Goal: Communication & Community: Answer question/provide support

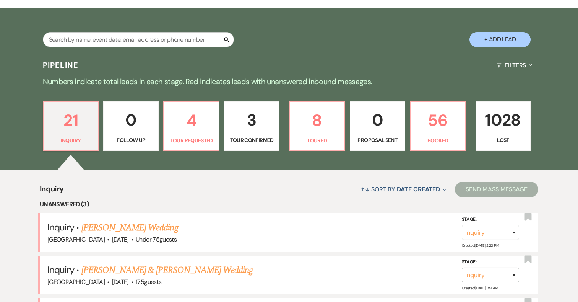
scroll to position [129, 0]
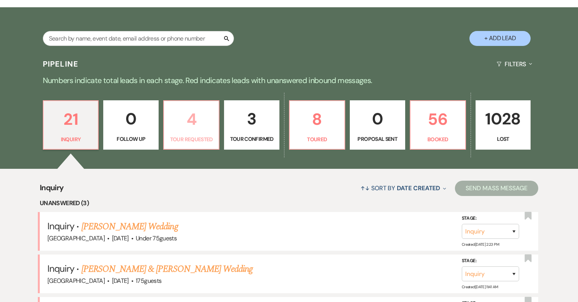
click at [188, 112] on p "4" at bounding box center [191, 119] width 45 height 26
select select "2"
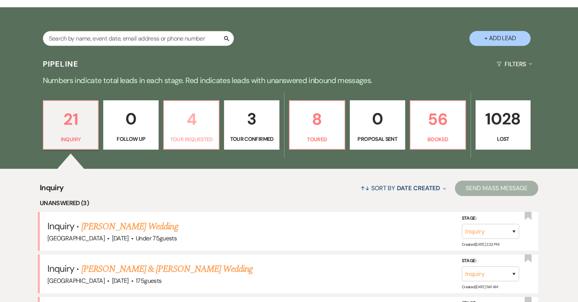
select select "2"
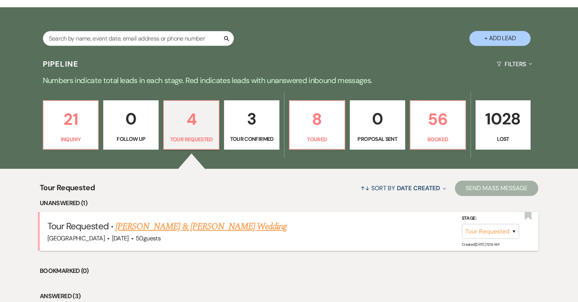
click at [254, 228] on link "[PERSON_NAME] & [PERSON_NAME] Wedding" at bounding box center [200, 226] width 171 height 14
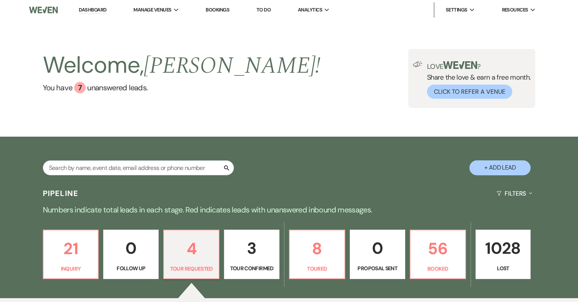
select select "2"
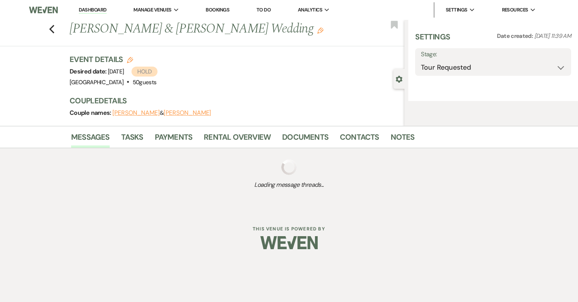
select select "5"
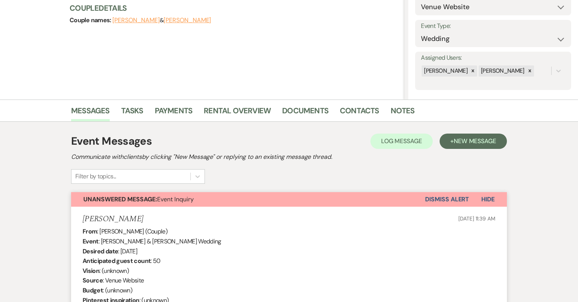
scroll to position [95, 0]
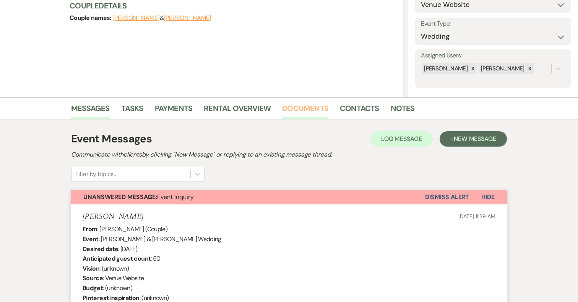
click at [303, 112] on link "Documents" at bounding box center [305, 110] width 46 height 17
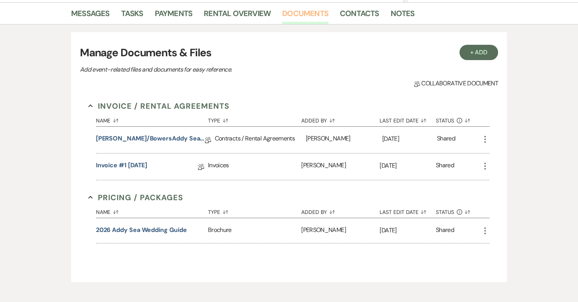
scroll to position [190, 0]
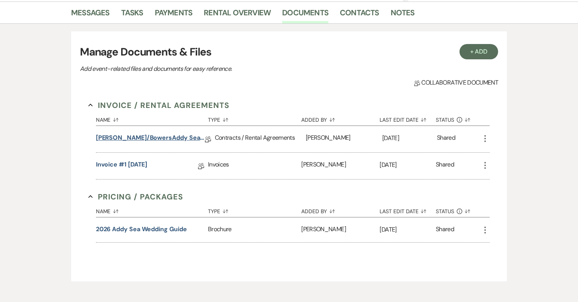
click at [139, 134] on link "[PERSON_NAME]/BowersAddy Sea Contract 2026" at bounding box center [150, 139] width 109 height 12
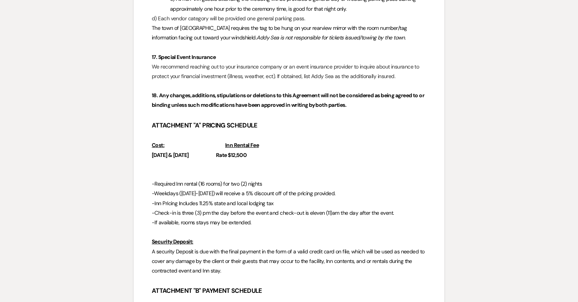
scroll to position [2121, 0]
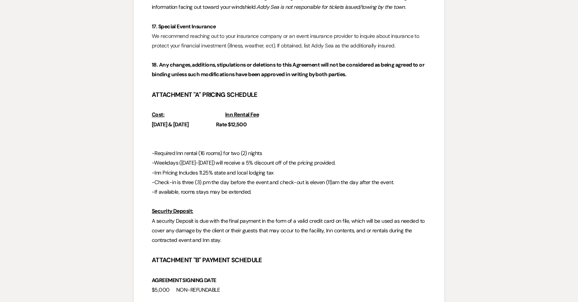
click at [246, 125] on strong "Rate $12,500" at bounding box center [231, 124] width 31 height 7
click at [246, 123] on strong "Rate $12,500" at bounding box center [231, 124] width 31 height 7
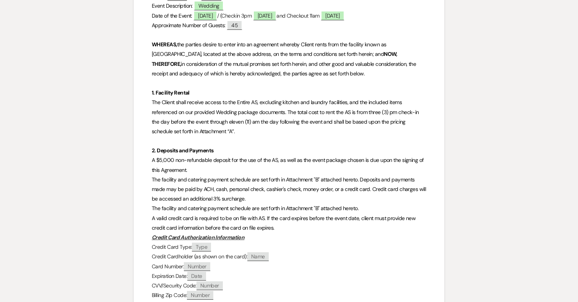
scroll to position [0, 0]
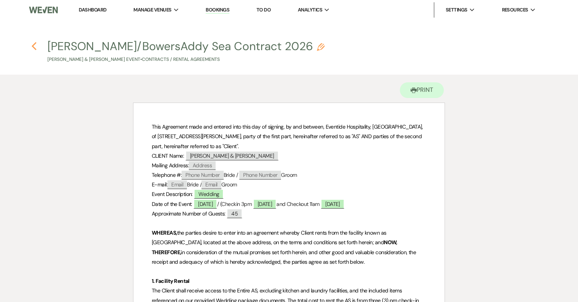
click at [35, 45] on icon "Previous" at bounding box center [34, 46] width 6 height 9
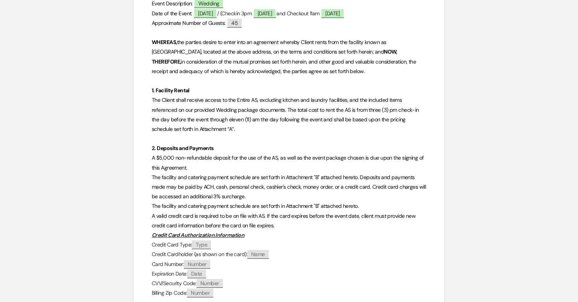
select select "2"
select select "5"
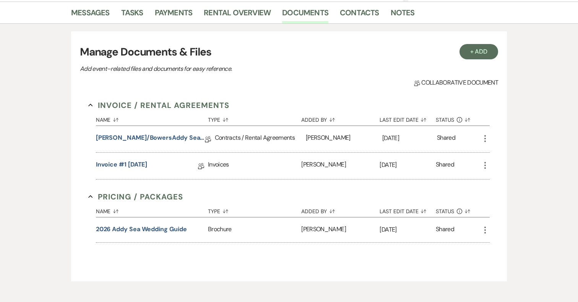
click at [486, 137] on icon "More" at bounding box center [484, 138] width 9 height 9
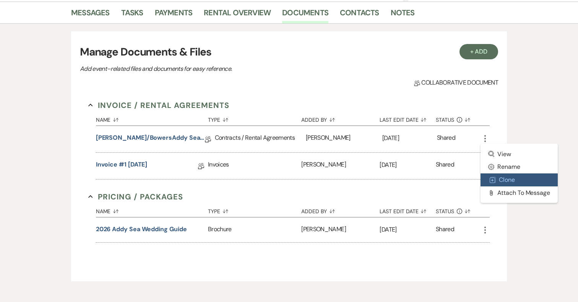
click at [510, 179] on button "Duplicate Clone" at bounding box center [518, 179] width 77 height 13
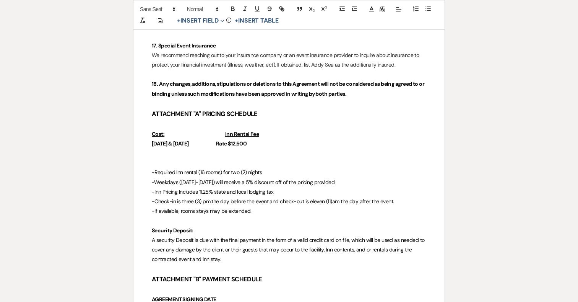
scroll to position [2142, 0]
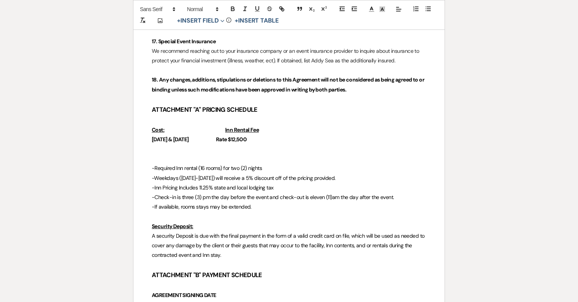
click at [246, 141] on strong "Rate $12,500" at bounding box center [231, 139] width 31 height 7
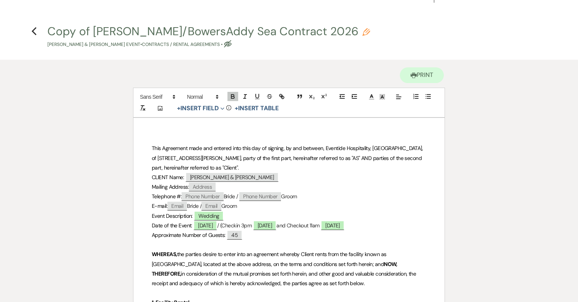
scroll to position [14, 0]
click at [98, 27] on button "Copy of [PERSON_NAME]/BowersAddy Sea Contract 2026 Pencil [PERSON_NAME] & [PERS…" at bounding box center [208, 37] width 323 height 23
select select "10"
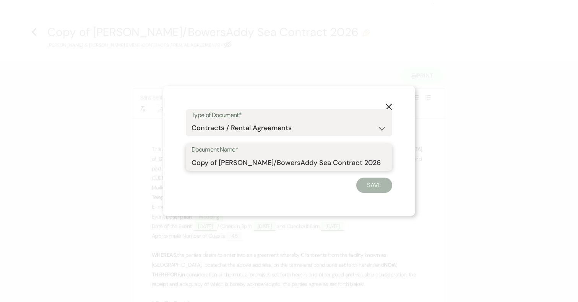
drag, startPoint x: 219, startPoint y: 161, endPoint x: 179, endPoint y: 161, distance: 39.7
click at [179, 161] on div "X Type of Document* Special Event Insurance Vendor Certificate of Insurance Con…" at bounding box center [289, 151] width 252 height 130
click at [342, 158] on input "[PERSON_NAME]/BowersAddy Sea Contract 2026" at bounding box center [288, 162] width 195 height 15
type input "[PERSON_NAME]/BowersAddy Sea Contract 2026-Updated"
click at [376, 185] on button "Save" at bounding box center [374, 184] width 36 height 15
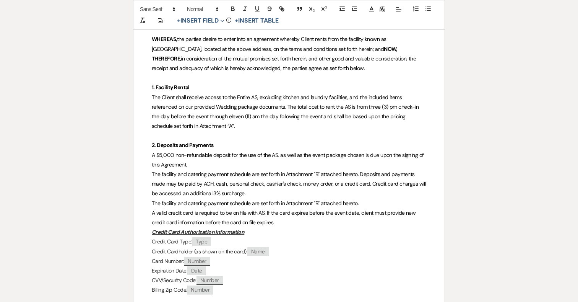
scroll to position [0, 0]
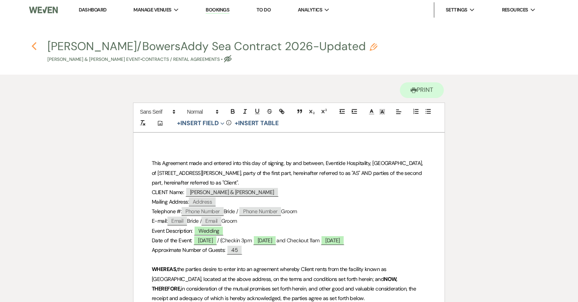
click at [34, 47] on use "button" at bounding box center [33, 46] width 5 height 8
select select "2"
select select "5"
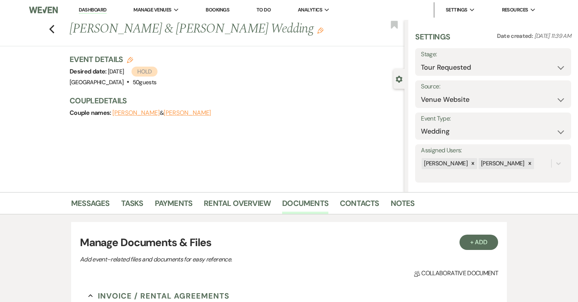
scroll to position [190, 0]
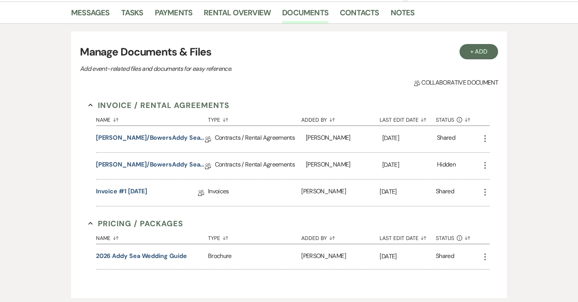
click at [486, 137] on icon "More" at bounding box center [484, 138] width 9 height 9
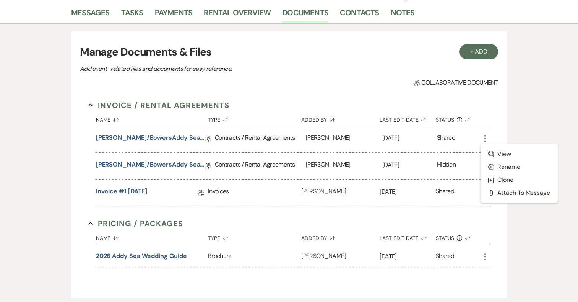
click at [508, 126] on div "Messages Tasks Payments Rental Overview Documents Contacts Notes + Add Manage D…" at bounding box center [289, 154] width 578 height 304
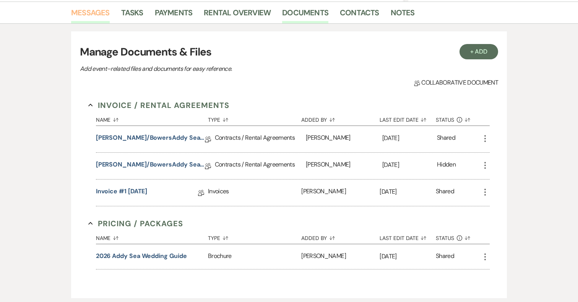
click at [84, 7] on link "Messages" at bounding box center [90, 14] width 39 height 17
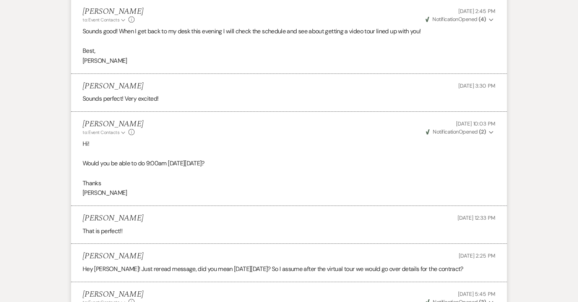
scroll to position [2842, 0]
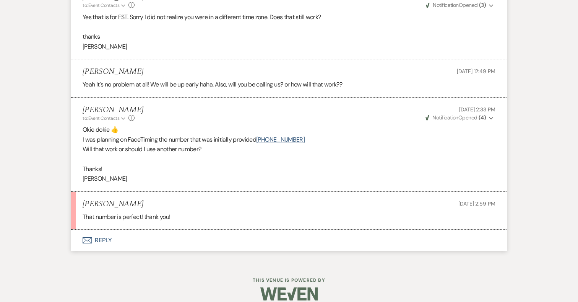
click at [104, 229] on button "Envelope Reply" at bounding box center [289, 239] width 436 height 21
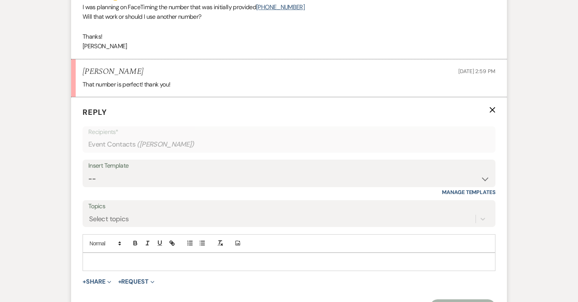
scroll to position [3004, 0]
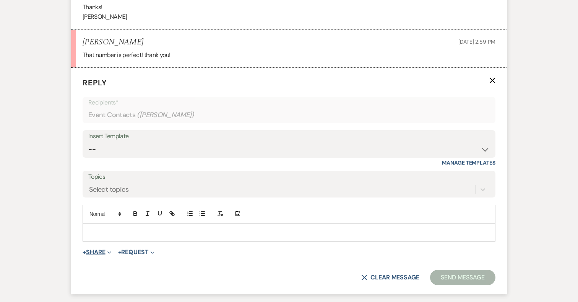
click at [102, 249] on button "+ Share Expand" at bounding box center [97, 252] width 29 height 6
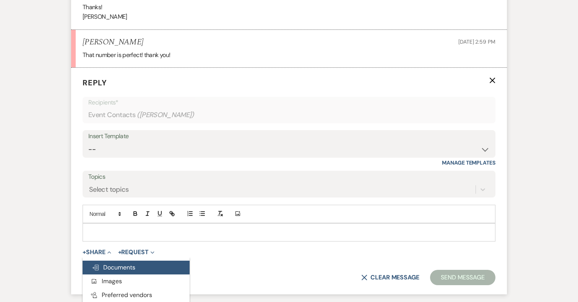
click at [123, 263] on span "Doc Upload Documents" at bounding box center [114, 267] width 44 height 8
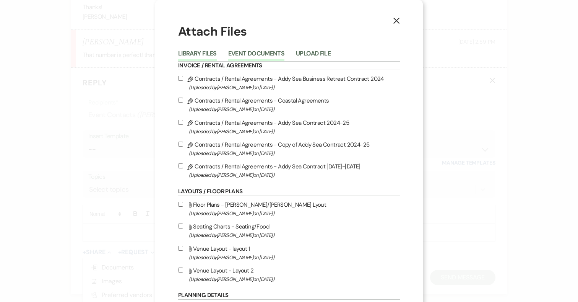
click at [270, 50] on button "Event Documents" at bounding box center [256, 55] width 56 height 11
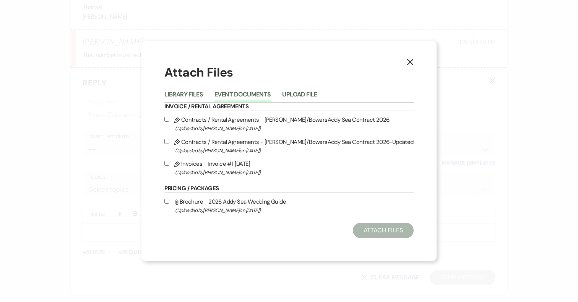
click at [169, 141] on input "Pencil Contracts / Rental Agreements - [PERSON_NAME]/BowersAddy Sea Contract 20…" at bounding box center [166, 141] width 5 height 5
checkbox input "true"
click at [379, 230] on button "Attach Files" at bounding box center [383, 229] width 61 height 15
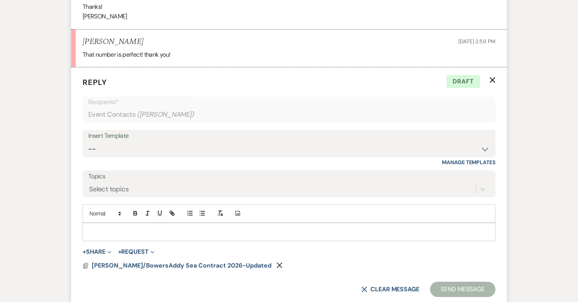
scroll to position [3009, 0]
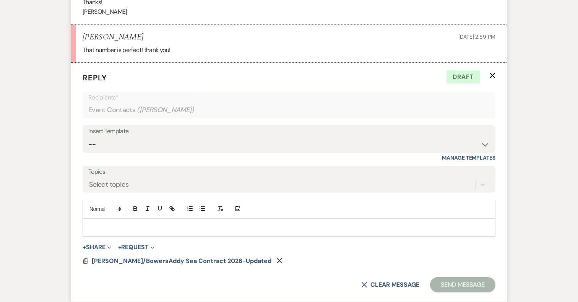
click at [118, 223] on p at bounding box center [289, 227] width 400 height 8
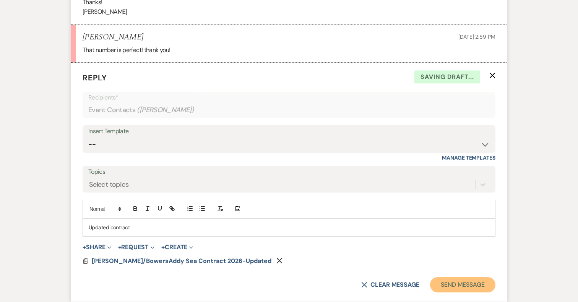
click at [471, 277] on button "Send Message" at bounding box center [462, 284] width 65 height 15
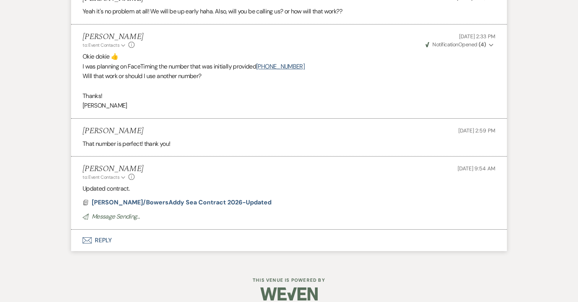
scroll to position [2906, 0]
